Goal: Information Seeking & Learning: Understand process/instructions

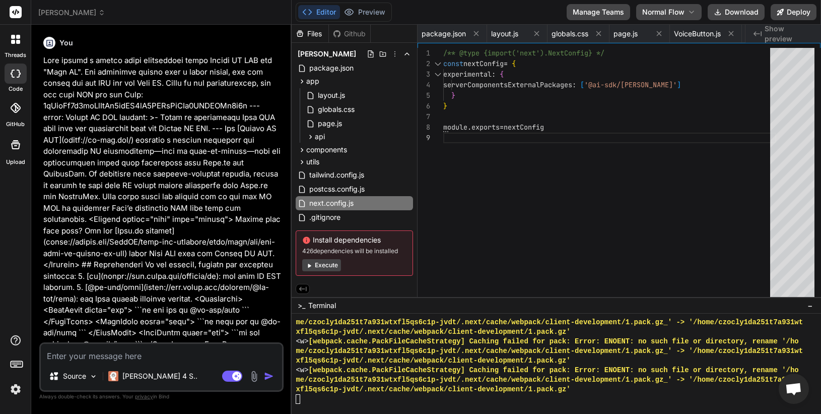
scroll to position [9573, 0]
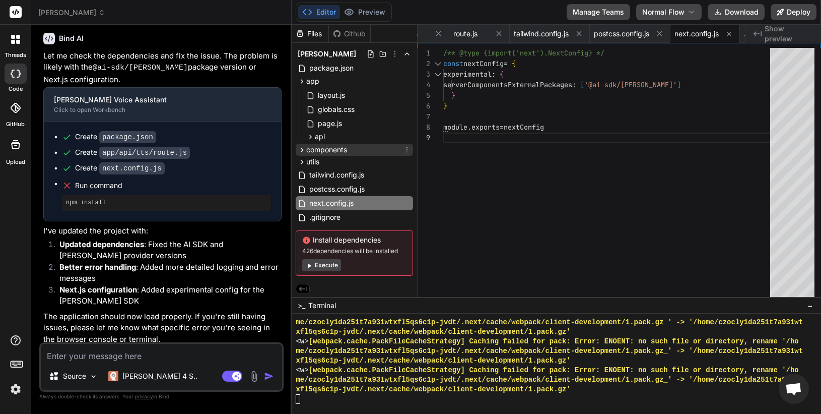
click at [334, 146] on span "components" at bounding box center [326, 150] width 41 height 10
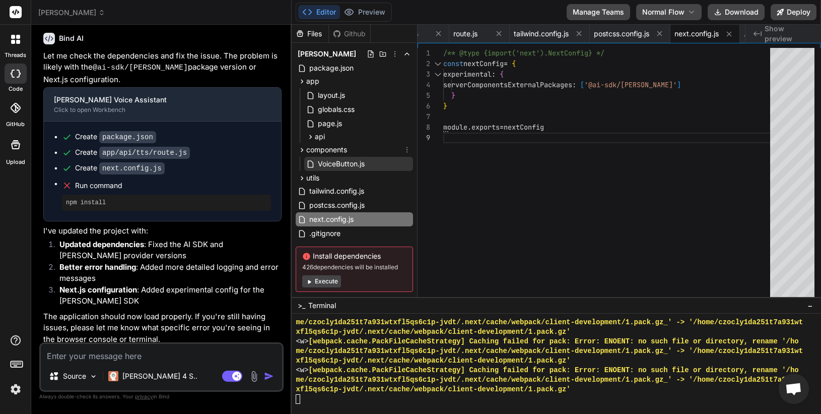
click at [332, 158] on span "VoiceButton.js" at bounding box center [341, 164] width 49 height 12
type textarea "<Icon className="h-5 w-5" /> )} </div> <span>{text}</span> </button> ); }"
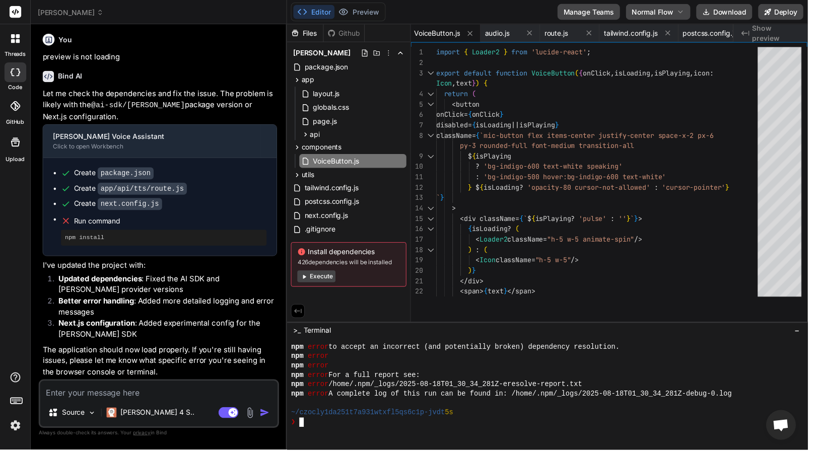
type textarea "x"
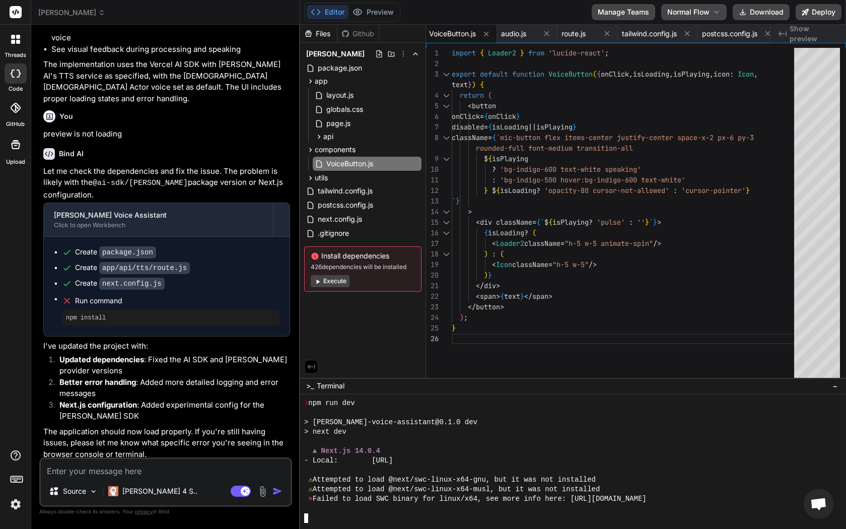
scroll to position [9390, 0]
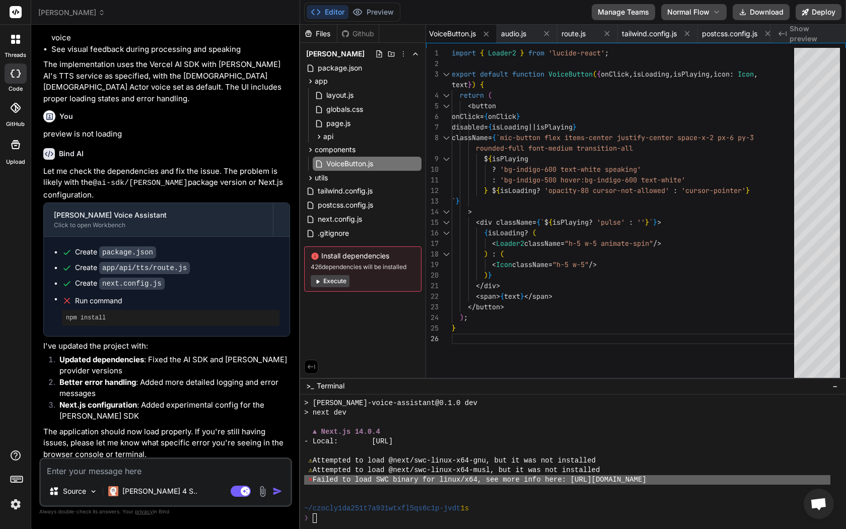
click at [135, 413] on textarea at bounding box center [166, 468] width 250 height 18
paste textarea "⨯ Failed to load SWC binary for linux/x64, see more info here: [URL][DOMAIN_NAM…"
type textarea "⨯ Failed to load SWC binary for linux/x64, see more info here: [URL][DOMAIN_NAM…"
type textarea "x"
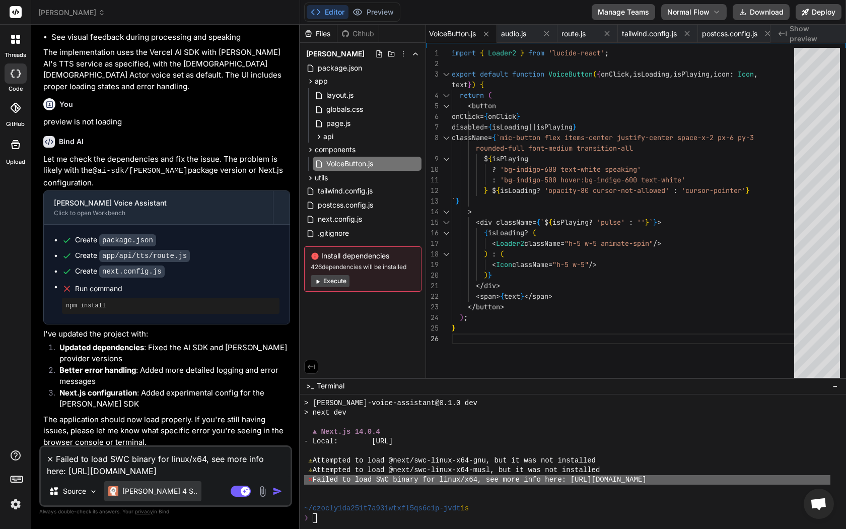
type textarea "⨯ Failed to load SWC binary for linux/x64, see more info here: [URL][DOMAIN_NAM…"
click at [127, 413] on p "Claude 4 S.." at bounding box center [159, 491] width 75 height 10
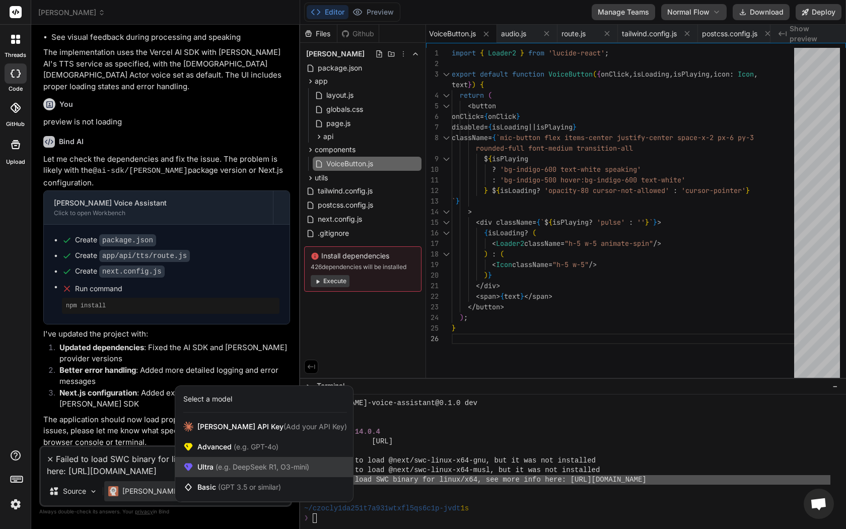
click at [206, 413] on span "Ultra (e.g. DeepSeek R1, O3-mini)" at bounding box center [254, 467] width 112 height 10
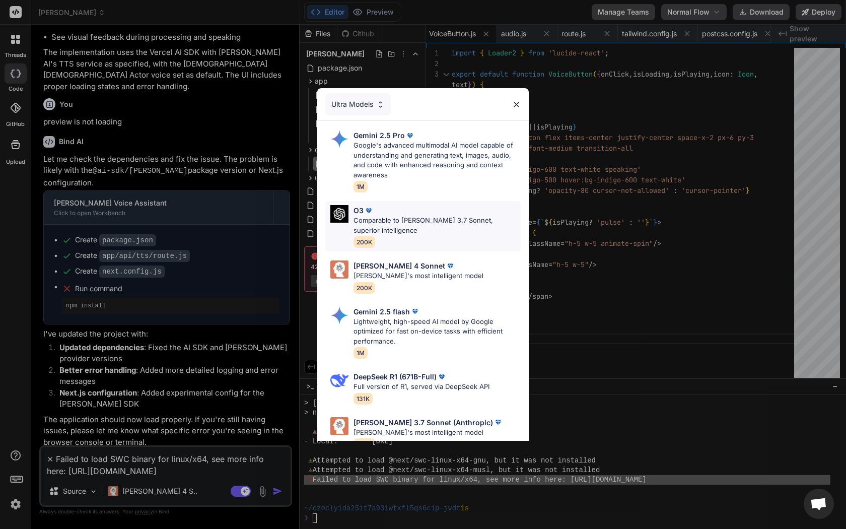
click at [415, 216] on p "Comparable to Claude 3.7 Sonnet, superior intelligence" at bounding box center [437, 226] width 167 height 20
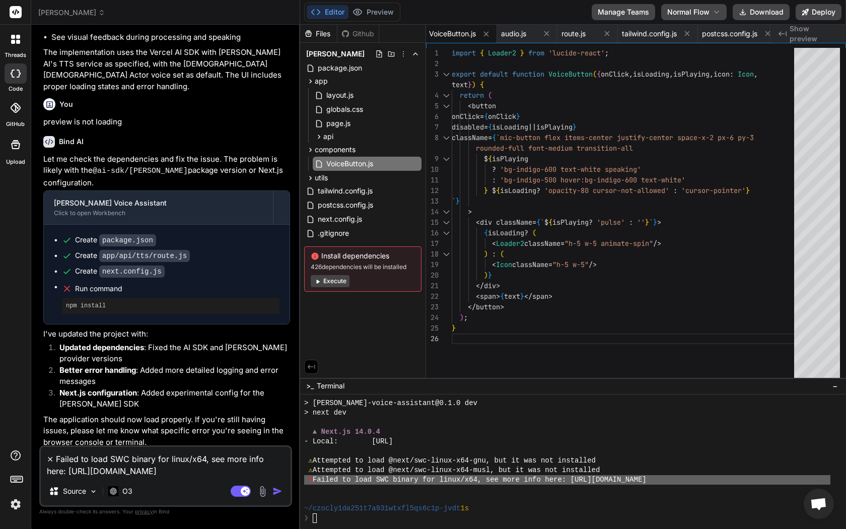
click at [278, 413] on img "button" at bounding box center [278, 491] width 10 height 10
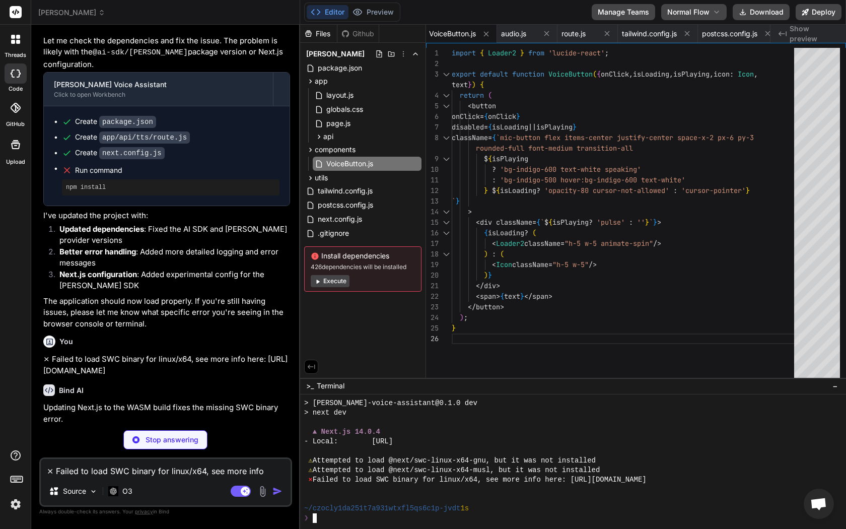
scroll to position [2714, 0]
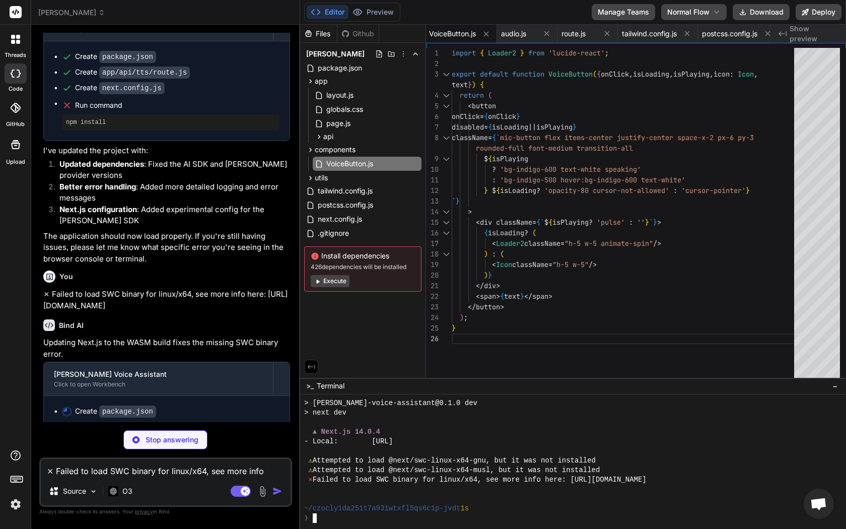
type textarea "x"
type textarea ""autoprefixer": "^10.4.14", "postcss": "^8.4.32", "tailwindcss": "3.3.3", "esli…"
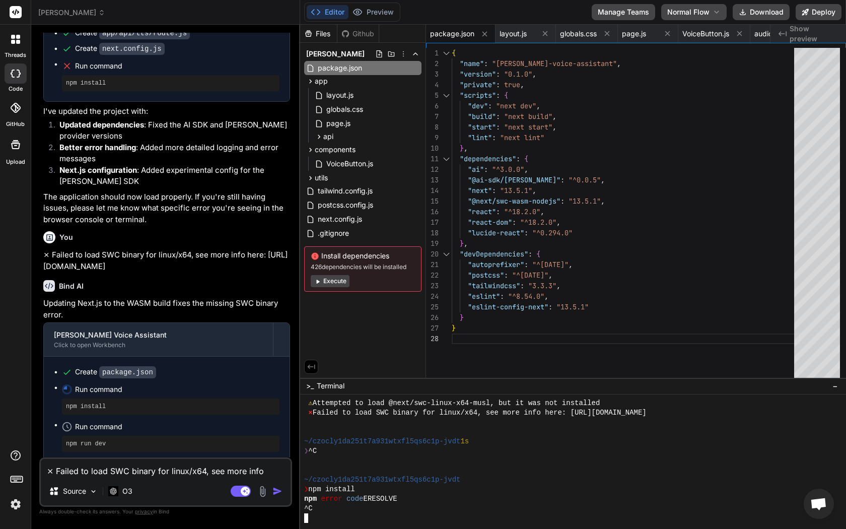
scroll to position [9572, 0]
type textarea "x"
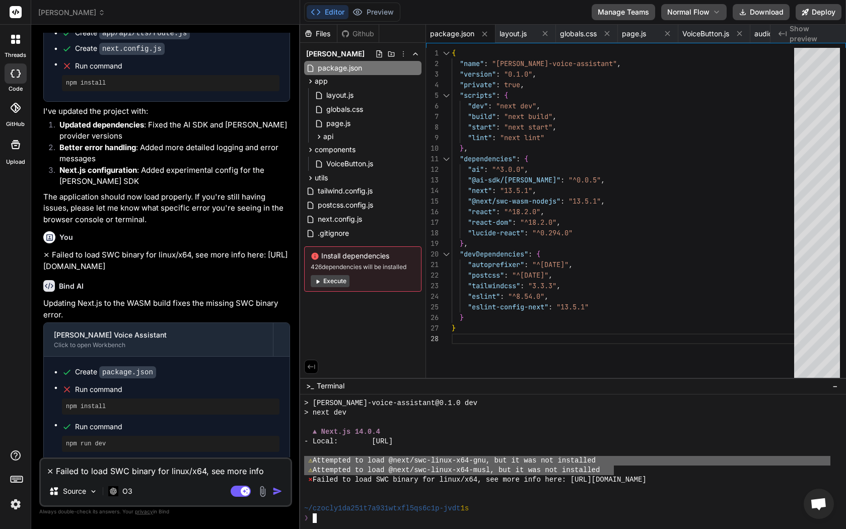
drag, startPoint x: 615, startPoint y: 470, endPoint x: 286, endPoint y: 463, distance: 329.1
click at [286, 413] on div "hume_voice_assistant Created with Pixso. Bind AI Web Search Created with Pixso.…" at bounding box center [438, 264] width 815 height 529
click at [182, 413] on textarea "⨯ Failed to load SWC binary for linux/x64, see more info here: [URL][DOMAIN_NAM…" at bounding box center [166, 468] width 250 height 18
paste textarea "⚠ Attempted to load @next/swc-linux-x64-gnu, but it was not installed ⚠ Attempt…"
type textarea "⚠ Attempted to load @next/swc-linux-x64-gnu, but it was not installed ⚠ Attempt…"
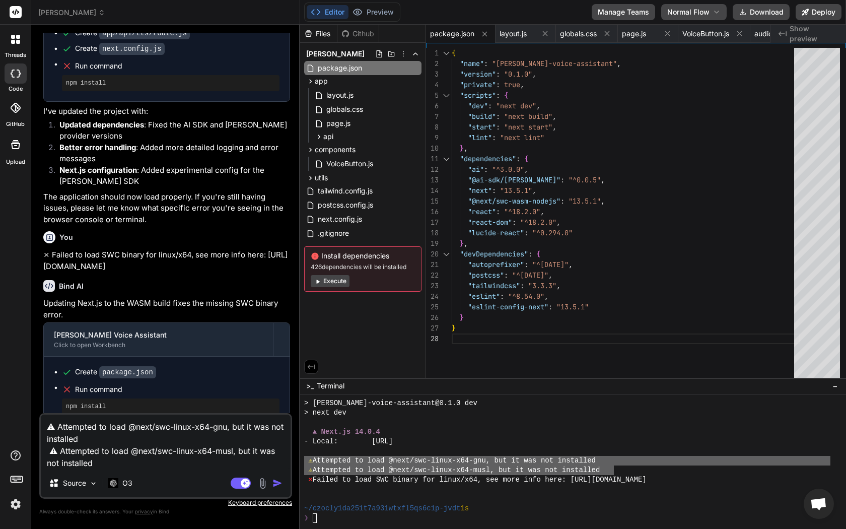
type textarea "x"
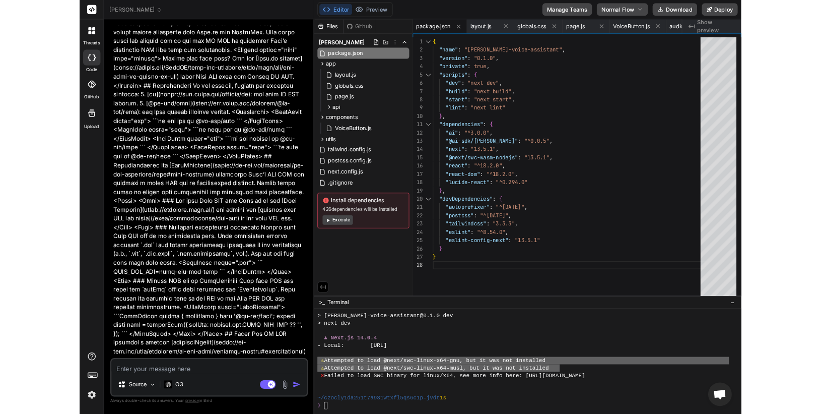
scroll to position [0, 0]
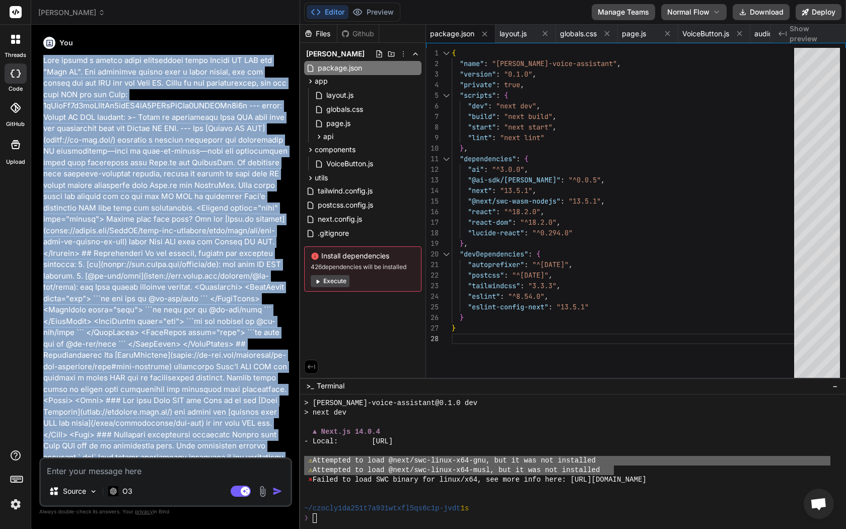
copy div "Lets create a simple voice application using Vercel AI SDK and "Hume AI". The i…"
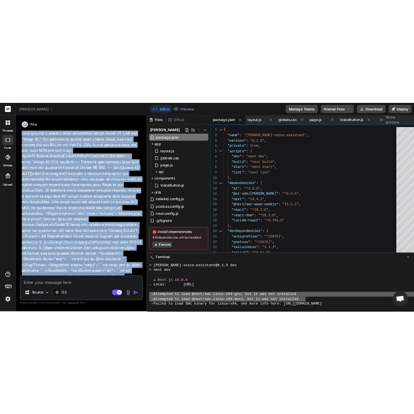
scroll to position [9573, 0]
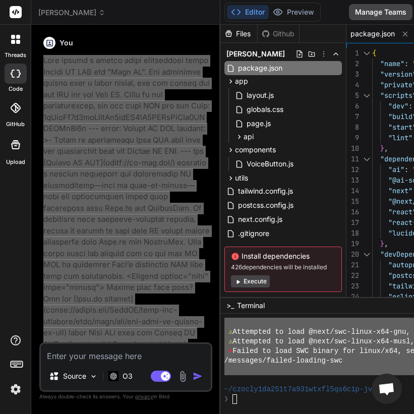
type textarea "x"
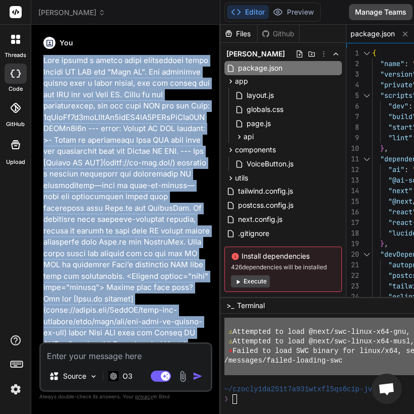
copy div "Lets create a simple voice application using Vercel AI SDK and "Hume AI". The i…"
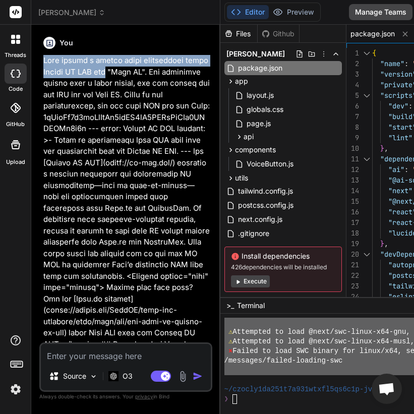
drag, startPoint x: 106, startPoint y: 73, endPoint x: 41, endPoint y: 62, distance: 65.9
click at [41, 62] on div "You Bind AI I'll help you create a simple voice application using Vercel AI SDK…" at bounding box center [126, 187] width 171 height 309
copy p "Lets create a simple voice application using Vercel AI SDK and"
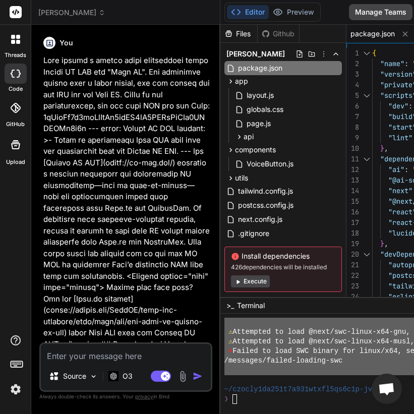
click at [9, 116] on div at bounding box center [16, 108] width 22 height 22
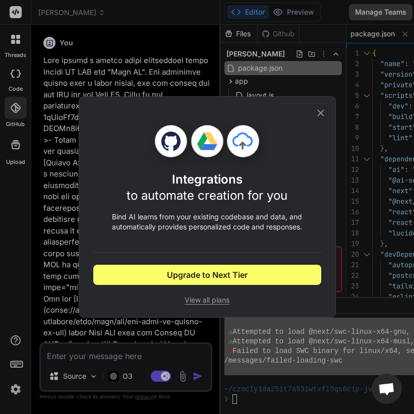
click at [323, 111] on icon at bounding box center [320, 112] width 11 height 11
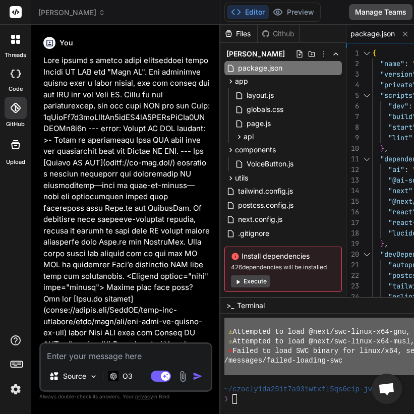
click at [16, 390] on img at bounding box center [15, 388] width 17 height 17
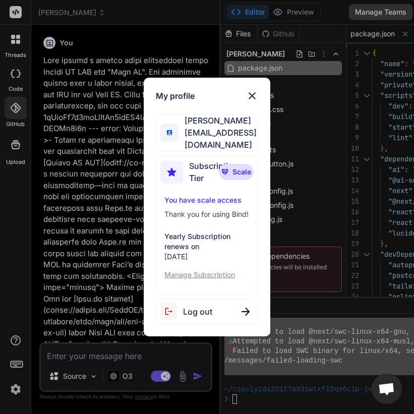
click at [97, 213] on div "My profile john zakma johnzakma9@gmail.com Subscription Tier Scale You have sca…" at bounding box center [207, 207] width 414 height 414
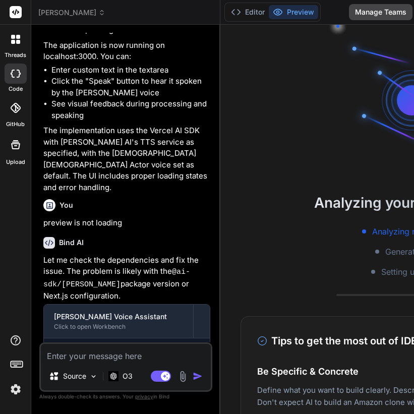
scroll to position [3497, 0]
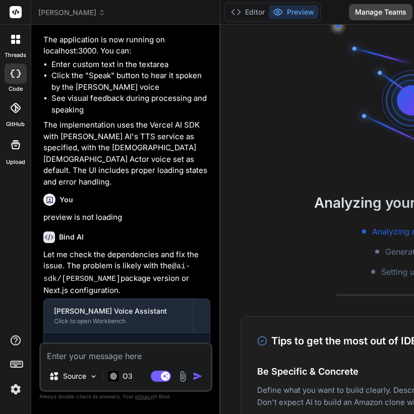
type textarea "x"
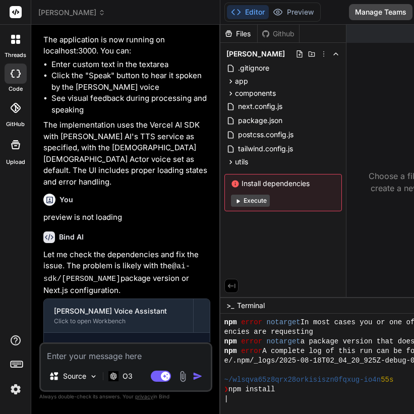
scroll to position [201, 0]
